Goal: Check status: Check status

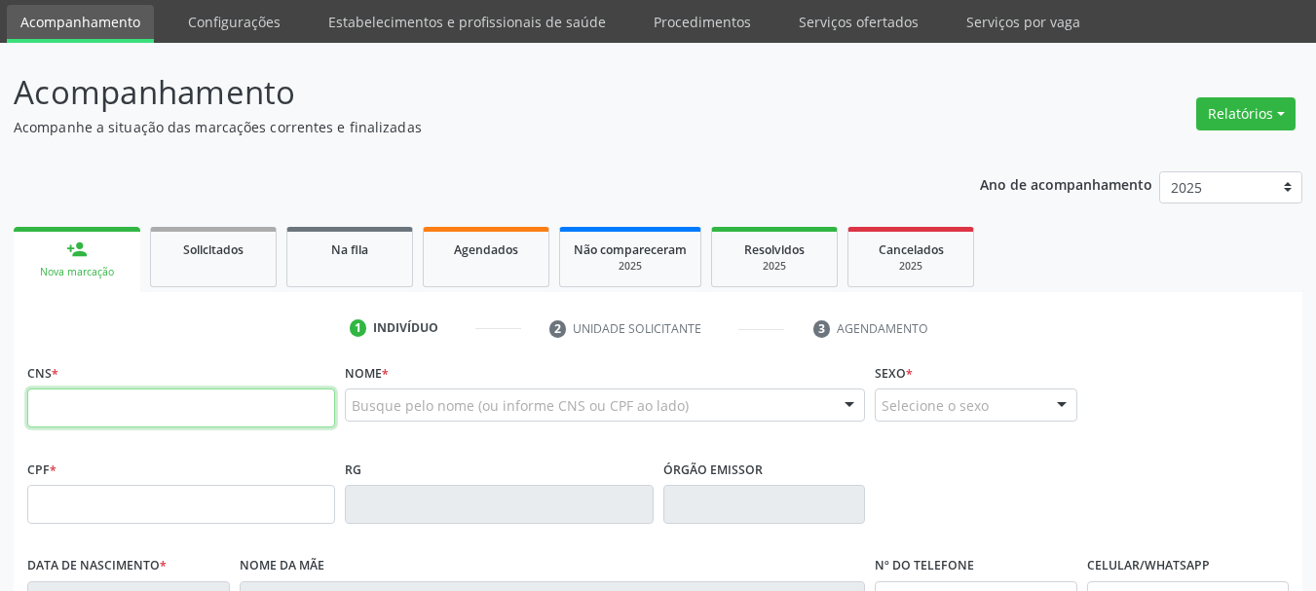
scroll to position [97, 0]
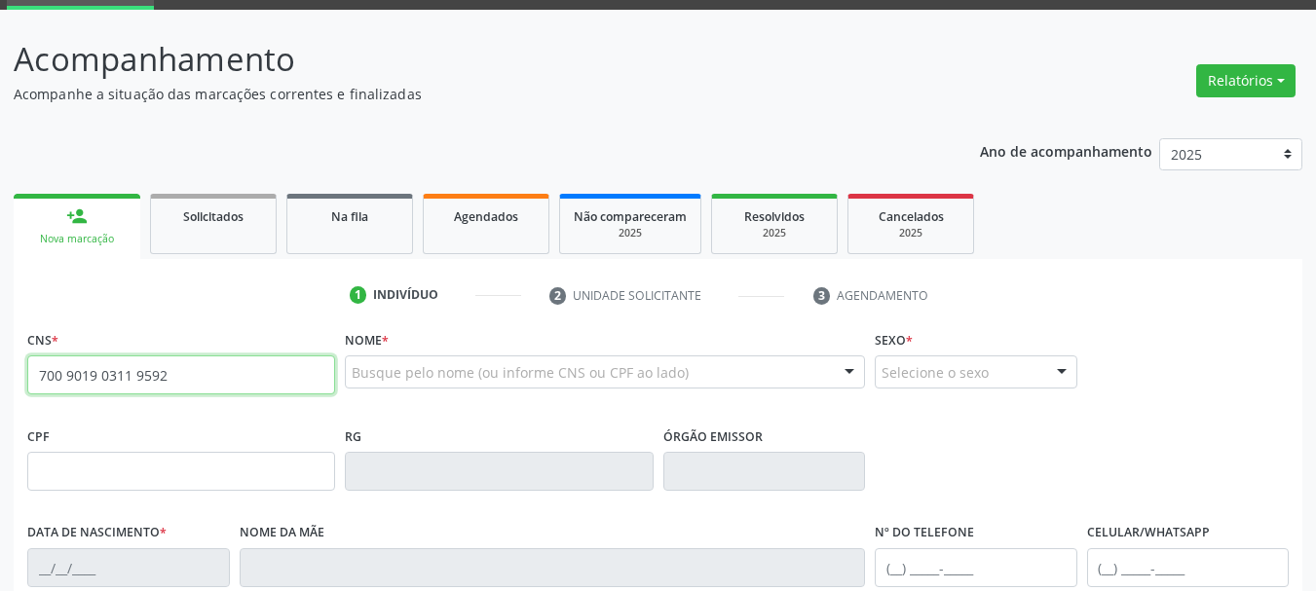
type input "700 9019 0311 9592"
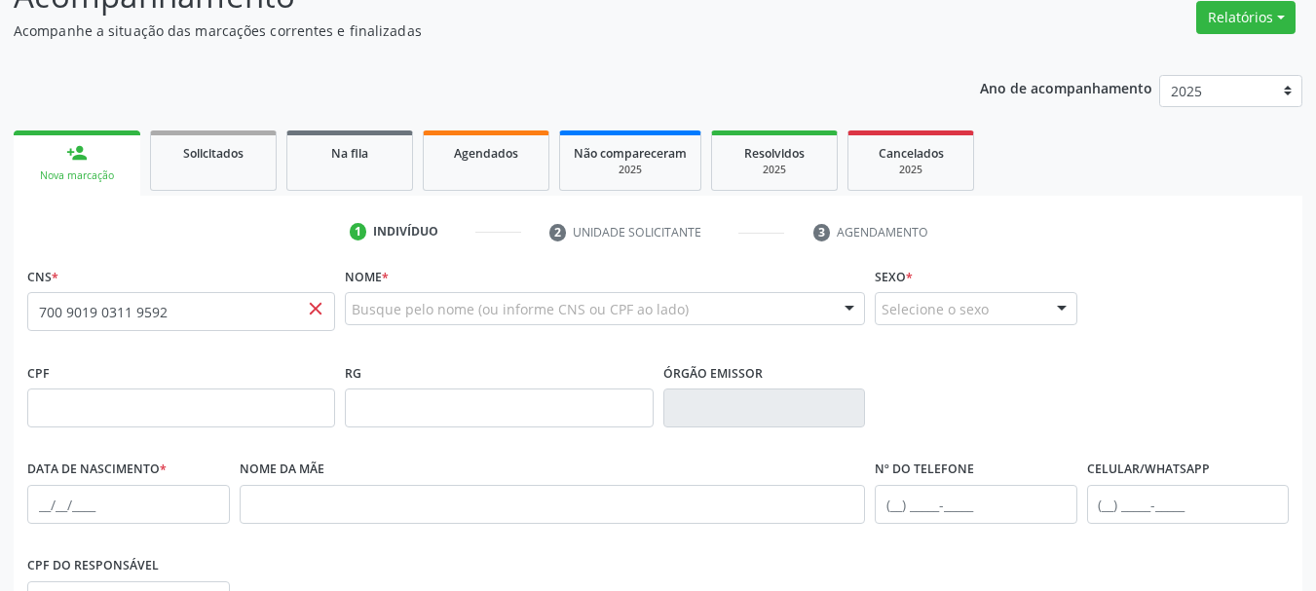
scroll to position [195, 0]
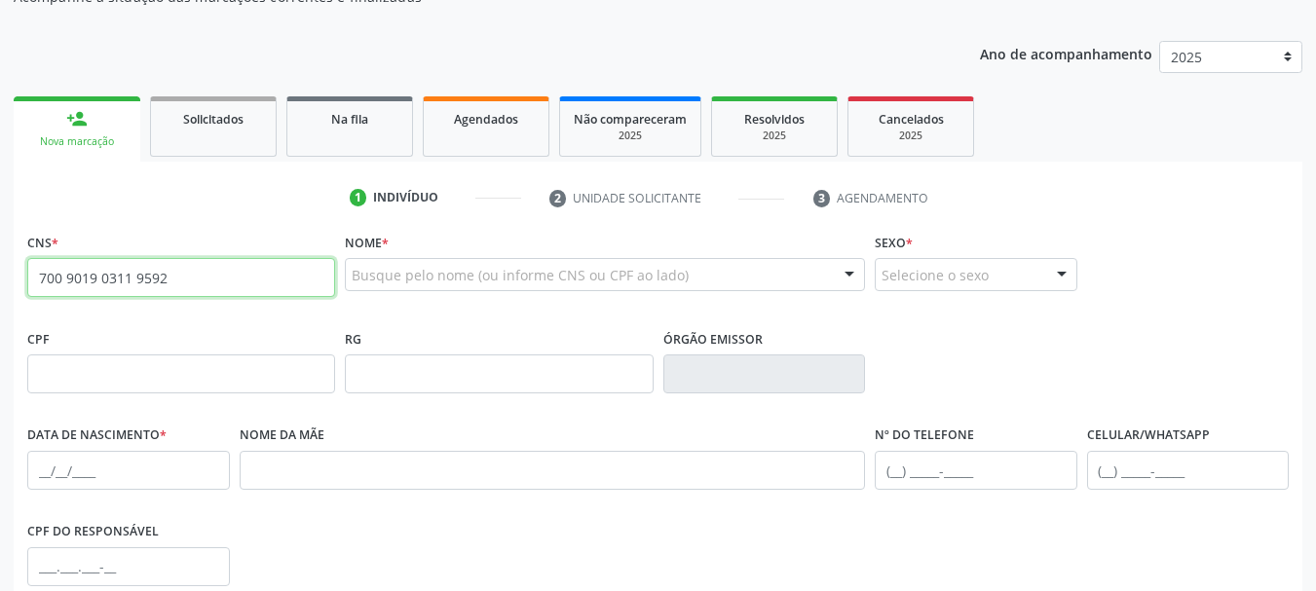
drag, startPoint x: 204, startPoint y: 278, endPoint x: 0, endPoint y: 286, distance: 203.8
click at [0, 286] on div "Acompanhamento Acompanhe a situação das marcações correntes e finalizadas Relat…" at bounding box center [658, 386] width 1316 height 949
paste input "700 9019 0311 9592"
type input "700 9019 0311 9592"
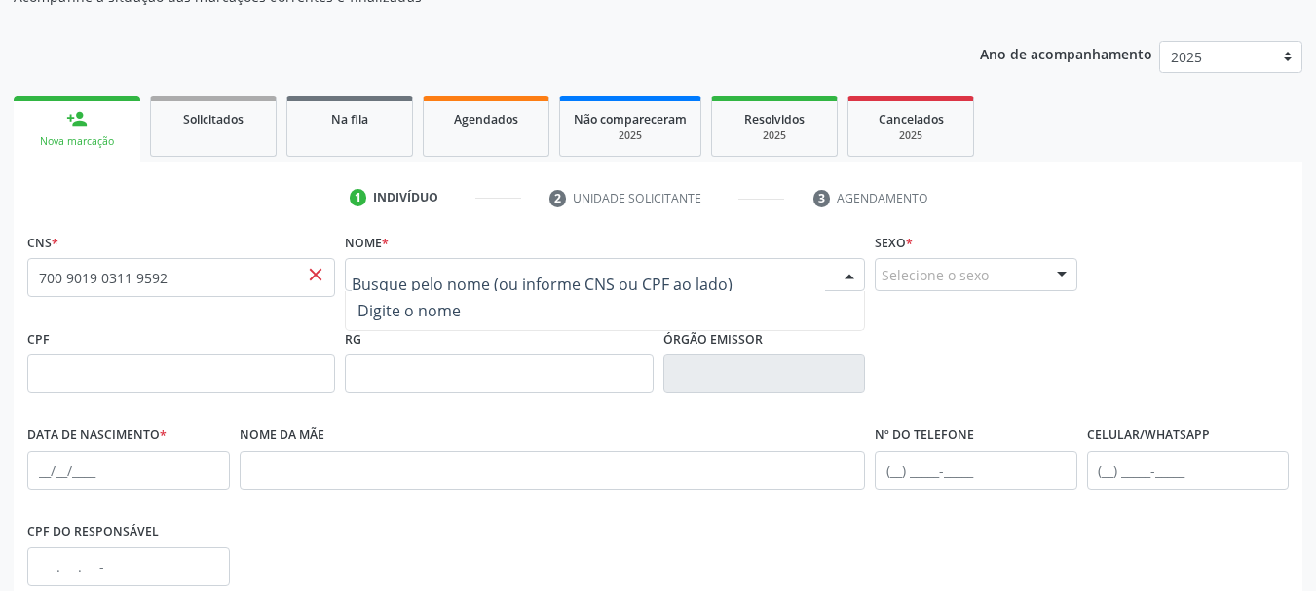
paste input "[PERSON_NAME]"
type input "[PERSON_NAME]"
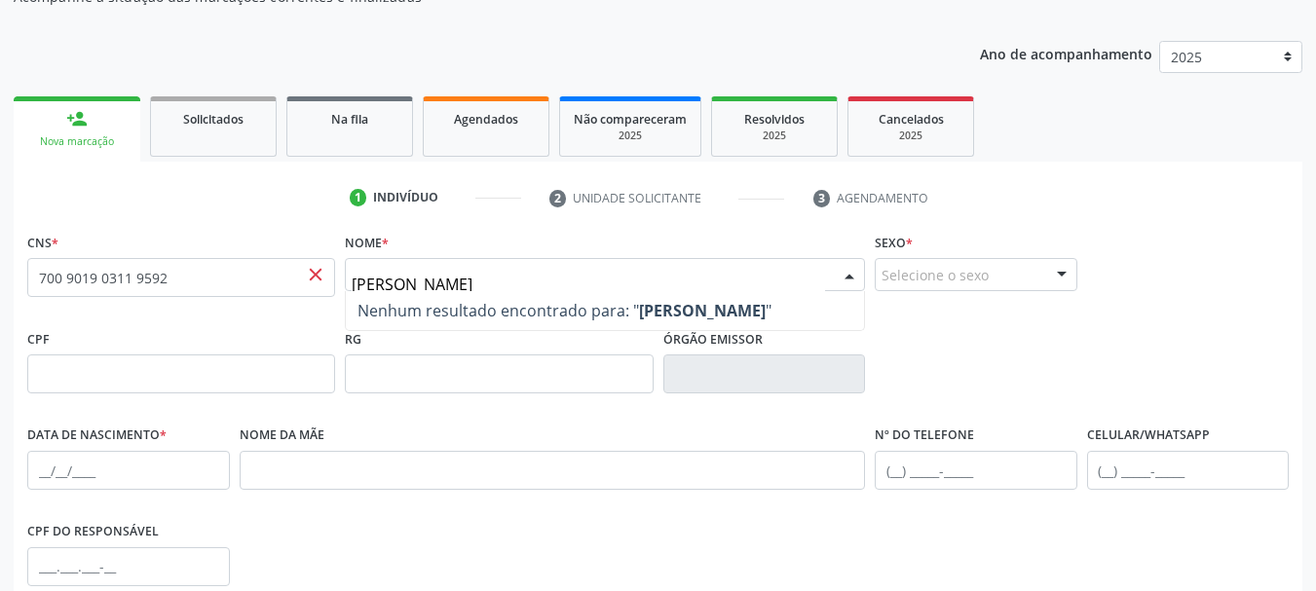
click at [546, 279] on input "[PERSON_NAME]" at bounding box center [588, 284] width 473 height 39
click at [185, 308] on fieldset "CNS * 700 9019 0311 9592 close" at bounding box center [181, 269] width 308 height 83
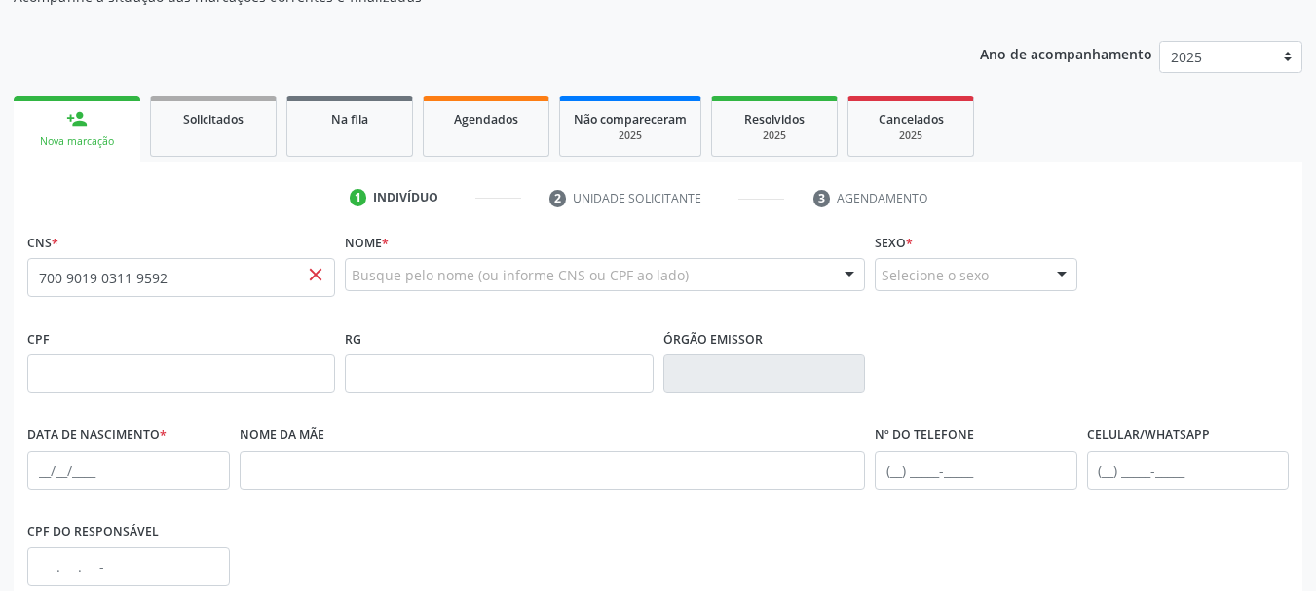
click at [316, 269] on span "close" at bounding box center [315, 274] width 21 height 21
drag, startPoint x: 194, startPoint y: 278, endPoint x: 0, endPoint y: 294, distance: 194.6
click at [0, 294] on div "Acompanhamento Acompanhe a situação das marcações correntes e finalizadas Relat…" at bounding box center [658, 386] width 1316 height 949
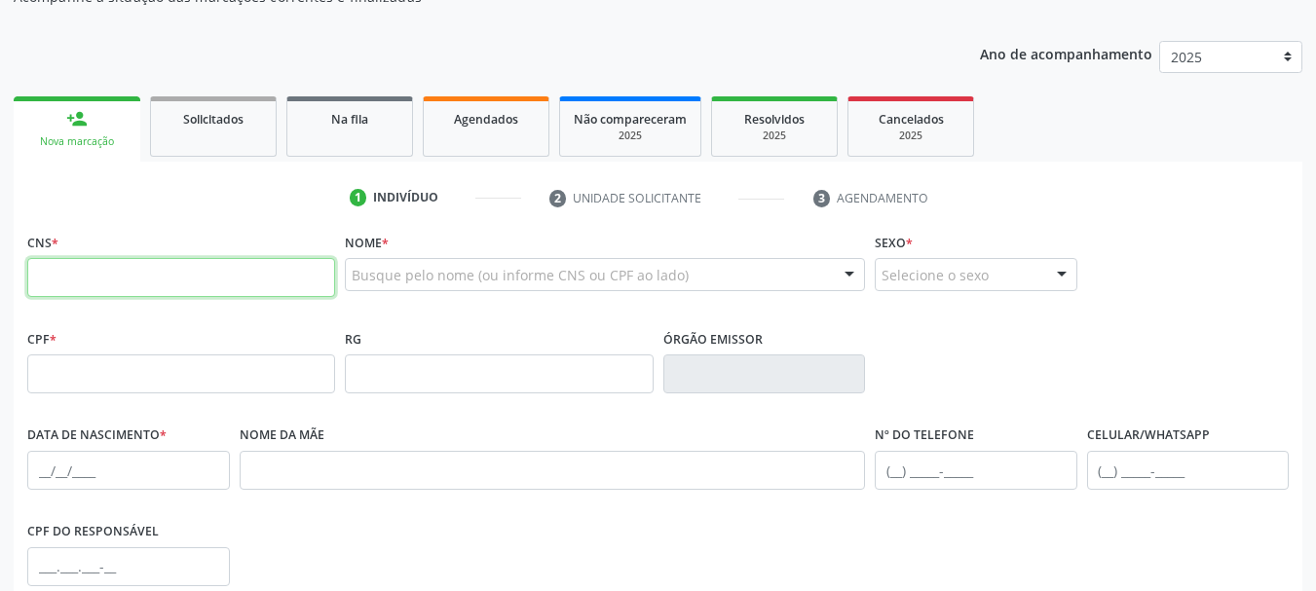
paste input "700 9019 0311 9592"
type input "700 9019 0311 9592"
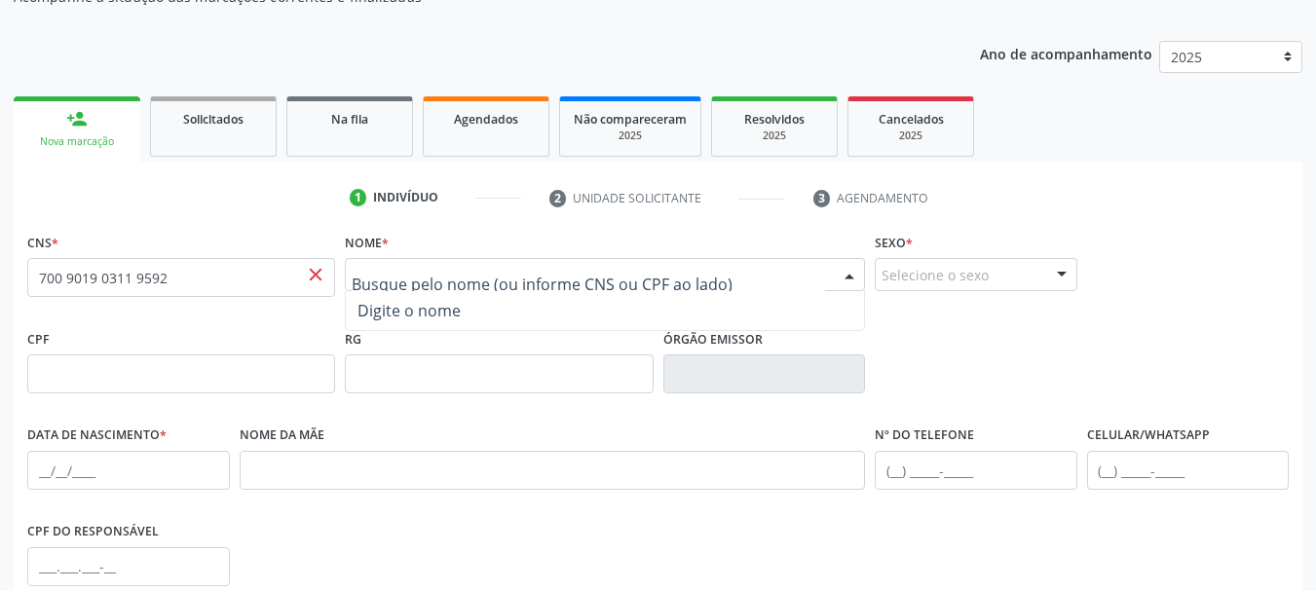
click at [487, 316] on span "Digite o nome" at bounding box center [605, 310] width 518 height 39
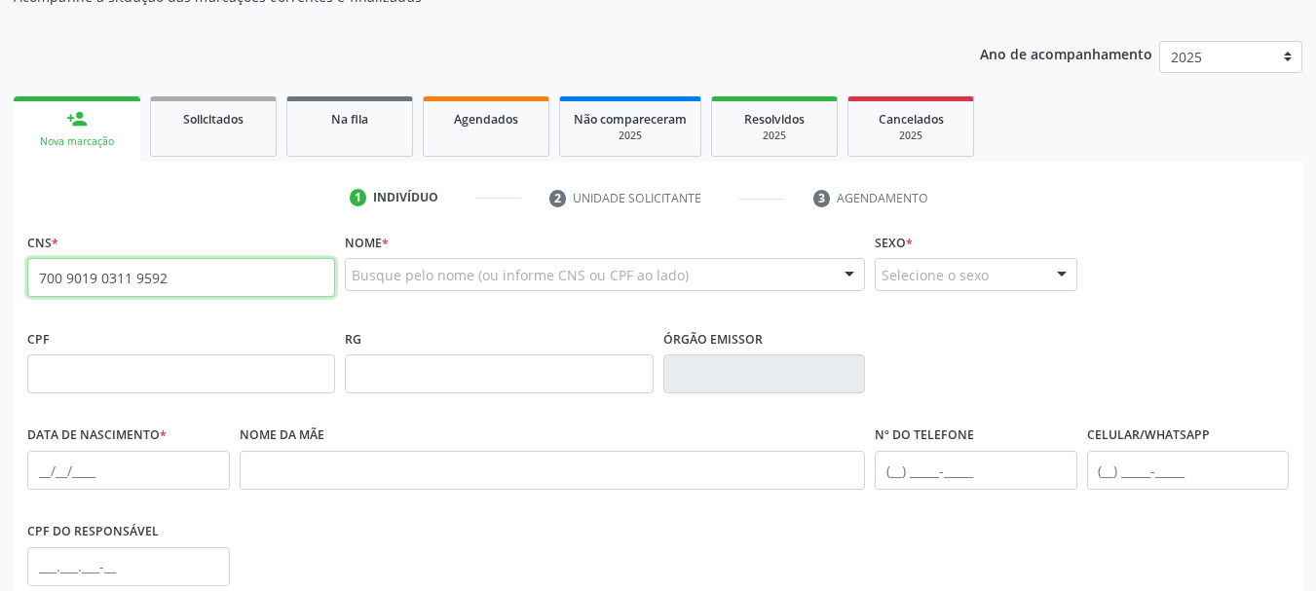
drag, startPoint x: 191, startPoint y: 284, endPoint x: 0, endPoint y: 302, distance: 191.7
click at [0, 302] on div "Acompanhamento Acompanhe a situação das marcações correntes e finalizadas Relat…" at bounding box center [658, 386] width 1316 height 949
